Goal: Check status

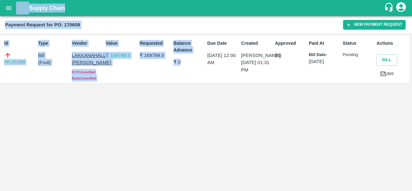
drag, startPoint x: 109, startPoint y: 86, endPoint x: 8, endPoint y: 8, distance: 127.3
click at [8, 8] on div "Supply Chain Payment Request for PO: 170609 New Payment Request Id PR-251985 Ty…" at bounding box center [206, 95] width 412 height 191
click at [8, 8] on icon "open drawer" at bounding box center [8, 8] width 5 height 4
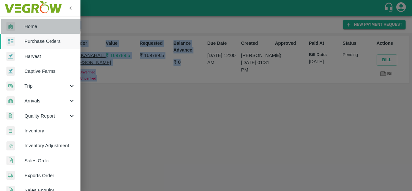
click at [39, 22] on link "Home" at bounding box center [40, 26] width 81 height 15
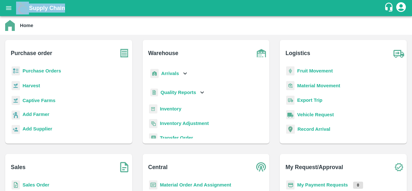
click at [34, 183] on b "Sales Order" at bounding box center [36, 184] width 27 height 5
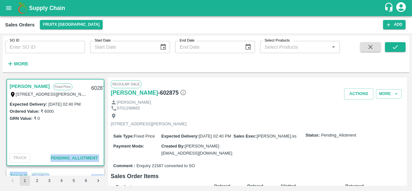
drag, startPoint x: 37, startPoint y: 110, endPoint x: 97, endPoint y: 120, distance: 60.7
click at [97, 120] on div "K Narasimhulu Fixed Price 14-290, Panjuramma gudi veedi, B Kothakota, Chittor ,…" at bounding box center [55, 127] width 100 height 98
click at [97, 120] on div "GRN Value: ₹ 0" at bounding box center [55, 118] width 91 height 7
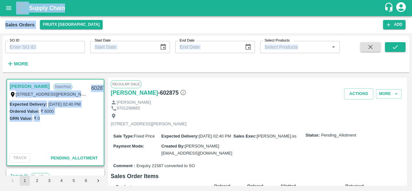
drag, startPoint x: 97, startPoint y: 120, endPoint x: 32, endPoint y: -5, distance: 141.7
click at [32, 0] on html "Supply Chain Sales Orders FruitX Bangalore Add SO ID SO ID Start Date Start Dat…" at bounding box center [206, 95] width 412 height 191
click at [50, 75] on div "K Narasimhulu Fixed Price 14-290, Panjuramma gudi veedi, B Kothakota, Chittor ,…" at bounding box center [206, 131] width 407 height 113
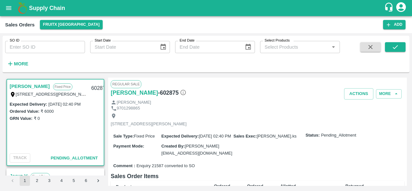
click at [50, 75] on div "K Narasimhulu Fixed Price 14-290, Panjuramma gudi veedi, B Kothakota, Chittor ,…" at bounding box center [206, 131] width 407 height 113
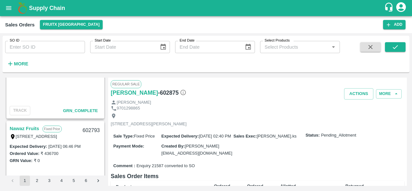
scroll to position [1030, 0]
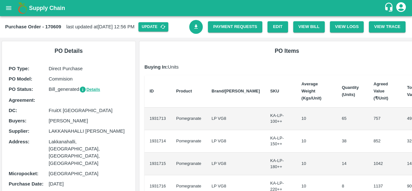
click at [145, 101] on th "ID" at bounding box center [158, 91] width 27 height 32
